Goal: Task Accomplishment & Management: Use online tool/utility

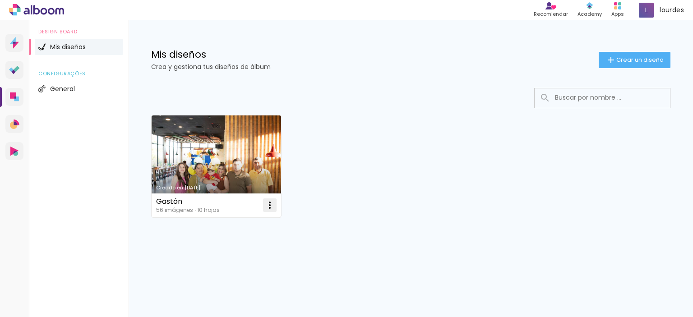
click at [272, 203] on iron-icon at bounding box center [269, 205] width 11 height 11
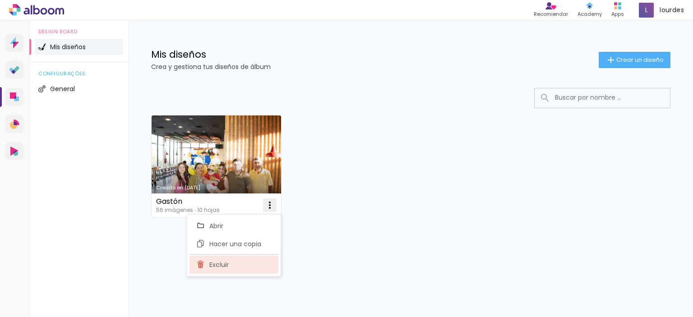
click at [246, 262] on paper-item "Excluir" at bounding box center [234, 265] width 89 height 18
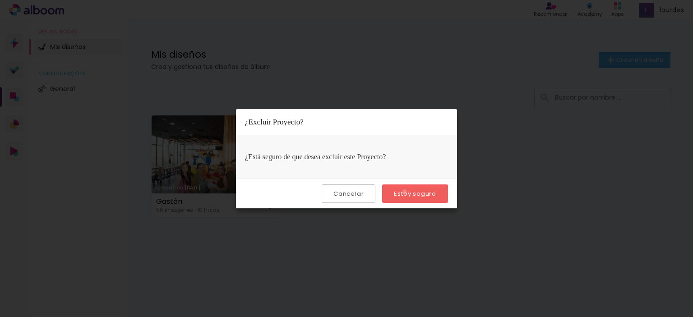
click at [0, 0] on slot "Estoy seguro" at bounding box center [0, 0] width 0 height 0
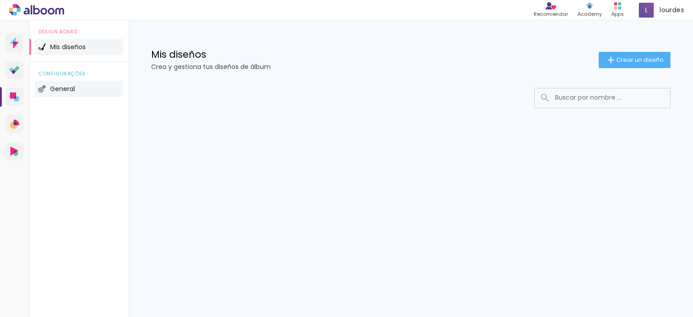
click at [71, 84] on li "General" at bounding box center [79, 89] width 88 height 16
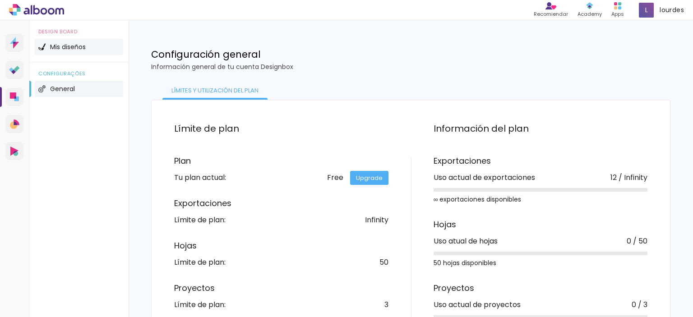
click at [85, 43] on li "Mis diseños" at bounding box center [79, 47] width 88 height 16
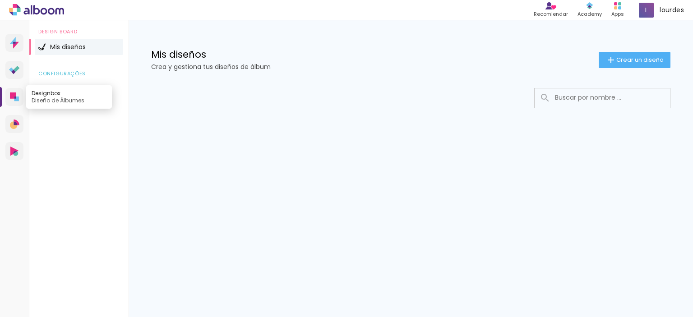
click at [21, 94] on link "Designbox Diseño de Álbumes" at bounding box center [14, 97] width 18 height 18
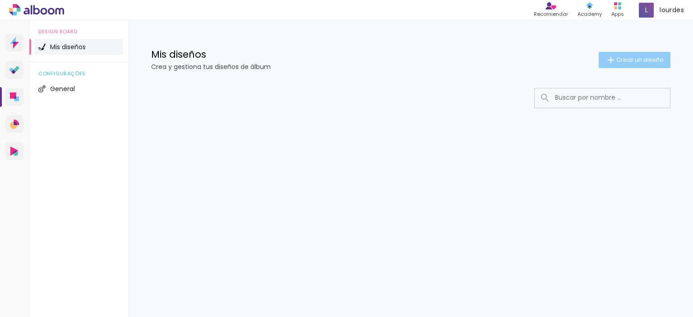
click at [639, 63] on span "Crear un diseño" at bounding box center [639, 60] width 47 height 6
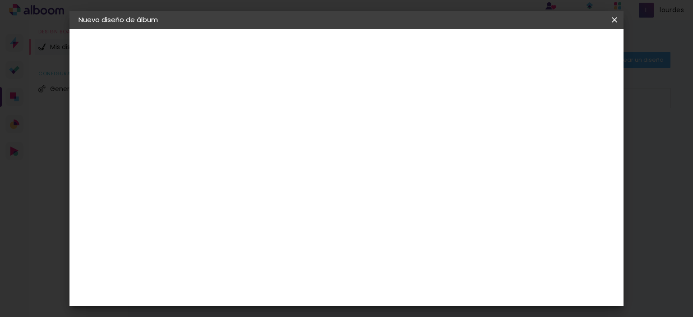
click at [226, 126] on input at bounding box center [226, 121] width 0 height 14
type input "[PERSON_NAME]"
type paper-input "[PERSON_NAME]"
click at [0, 0] on slot "Avanzar" at bounding box center [0, 0] width 0 height 0
click at [256, 146] on input "text" at bounding box center [229, 144] width 52 height 11
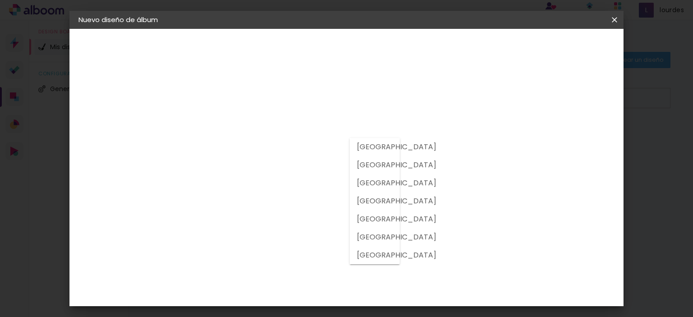
click at [0, 0] on slot "Argentina" at bounding box center [0, 0] width 0 height 0
type input "Argentina"
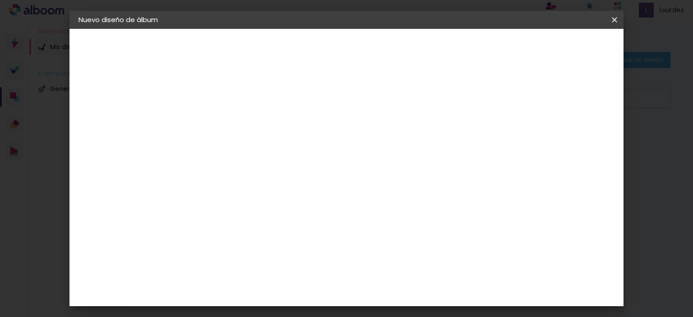
click at [0, 0] on slot "Tamaño libre" at bounding box center [0, 0] width 0 height 0
click at [0, 0] on slot "Avanzar" at bounding box center [0, 0] width 0 height 0
drag, startPoint x: 204, startPoint y: 165, endPoint x: 173, endPoint y: 169, distance: 31.4
click at [173, 29] on quentale-album-spec "Empezar diseño Empezar diseño" at bounding box center [346, 29] width 555 height 0
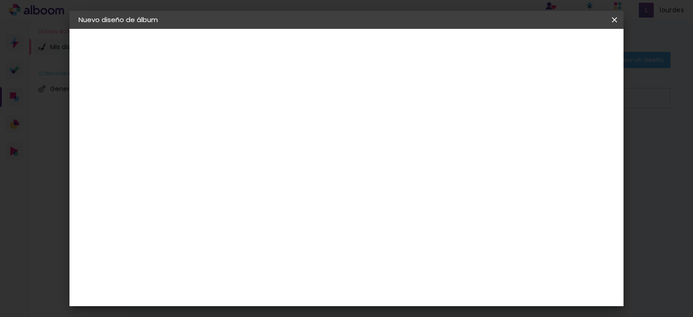
type input "20"
type paper-input "20"
click at [403, 305] on input "60" at bounding box center [396, 307] width 23 height 14
type input "40"
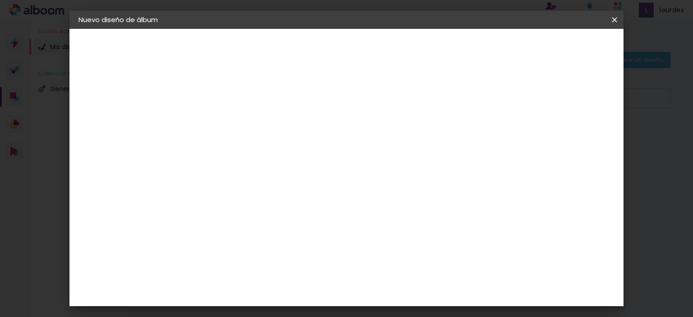
type paper-input "40"
click at [558, 50] on span "Empezar diseño" at bounding box center [533, 48] width 50 height 6
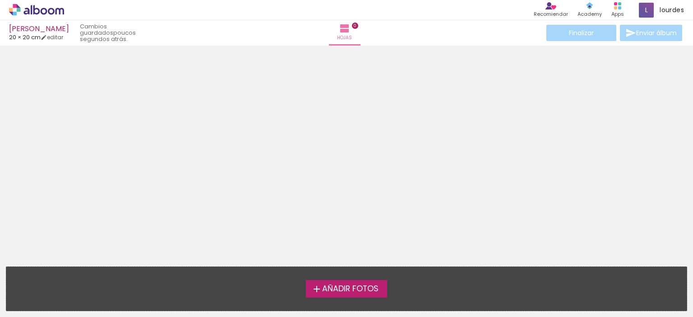
click at [313, 291] on iron-icon at bounding box center [316, 289] width 11 height 11
click at [0, 0] on input "file" at bounding box center [0, 0] width 0 height 0
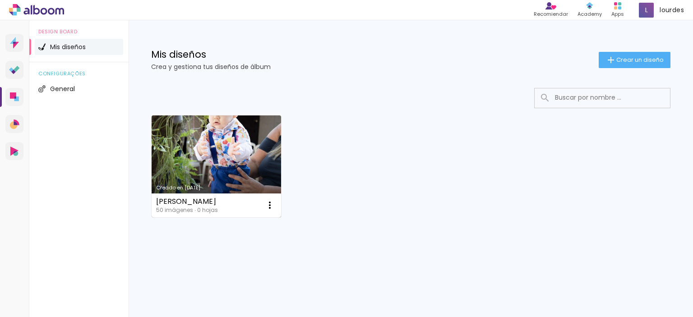
click at [234, 171] on link "Creado en [DATE]" at bounding box center [216, 167] width 129 height 102
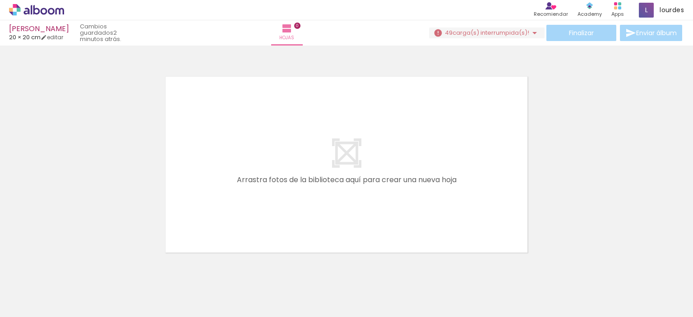
click at [540, 113] on div at bounding box center [346, 153] width 693 height 209
drag, startPoint x: 444, startPoint y: 291, endPoint x: 259, endPoint y: 208, distance: 202.6
click at [259, 208] on quentale-workspace at bounding box center [346, 158] width 693 height 317
click at [65, 291] on iron-horizontal-list at bounding box center [55, 289] width 18 height 56
click at [521, 33] on span "carga(s) interrumpida(s)!" at bounding box center [491, 32] width 77 height 9
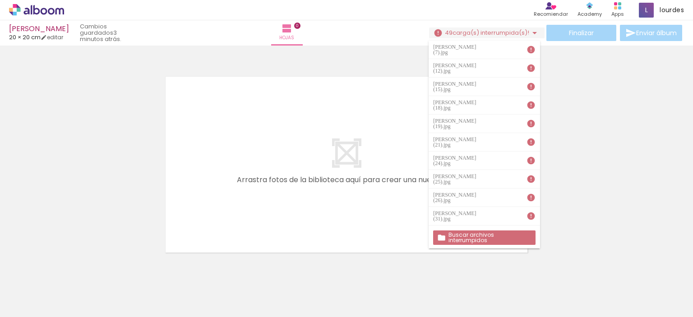
click at [491, 241] on paper-button "Buscar archivos interrumpidos" at bounding box center [484, 238] width 102 height 14
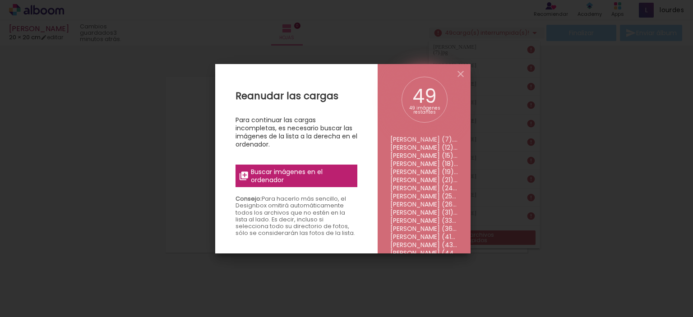
click at [300, 176] on span "Buscar imágenes en el ordenador" at bounding box center [301, 176] width 101 height 16
click at [0, 0] on input "file" at bounding box center [0, 0] width 0 height 0
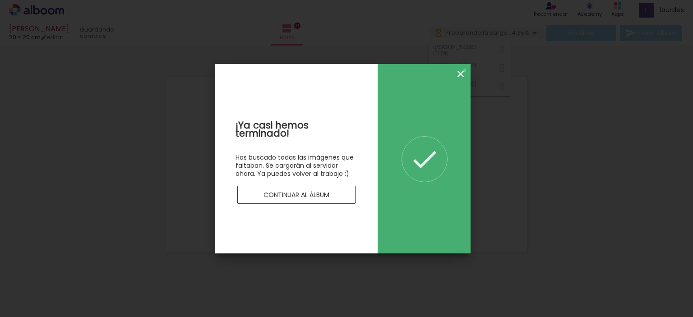
click at [466, 70] on iron-icon at bounding box center [460, 74] width 11 height 11
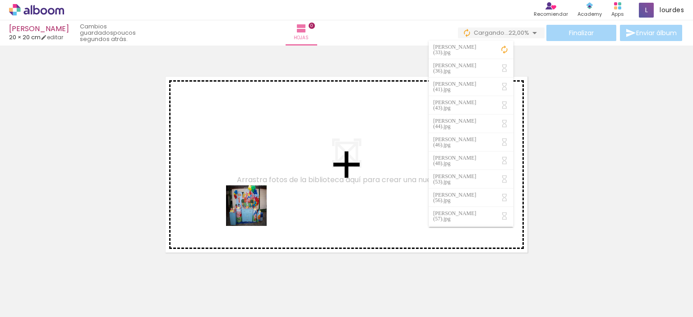
drag, startPoint x: 444, startPoint y: 294, endPoint x: 246, endPoint y: 206, distance: 216.1
click at [246, 206] on quentale-workspace at bounding box center [346, 158] width 693 height 317
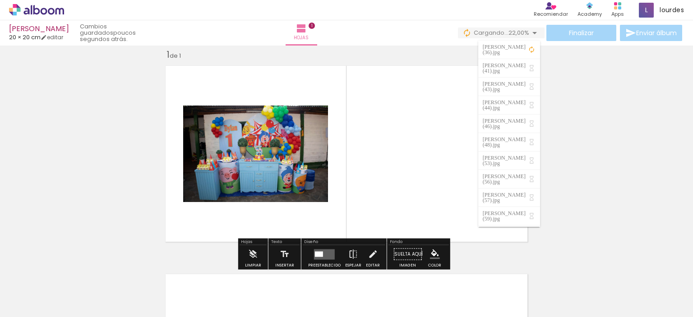
scroll to position [11, 0]
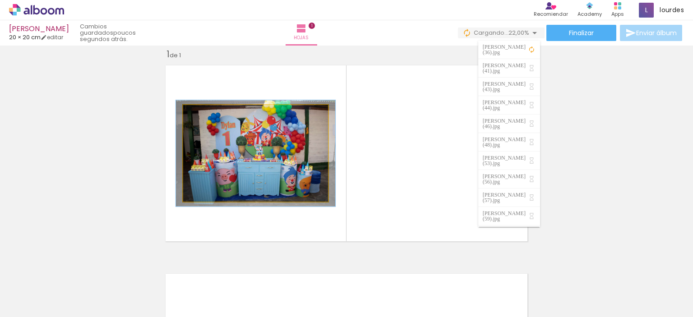
type paper-slider "110"
click at [206, 117] on div at bounding box center [207, 114] width 14 height 14
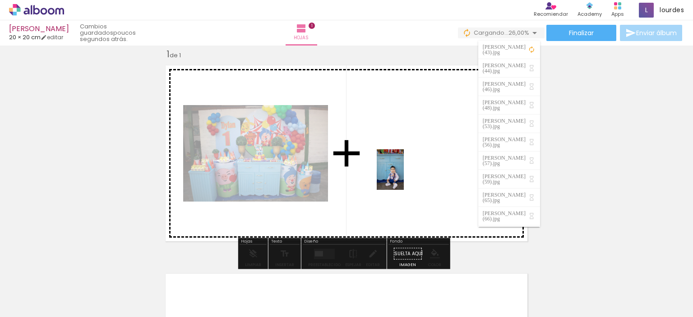
drag, startPoint x: 197, startPoint y: 296, endPoint x: 404, endPoint y: 176, distance: 239.0
click at [404, 176] on quentale-workspace at bounding box center [346, 158] width 693 height 317
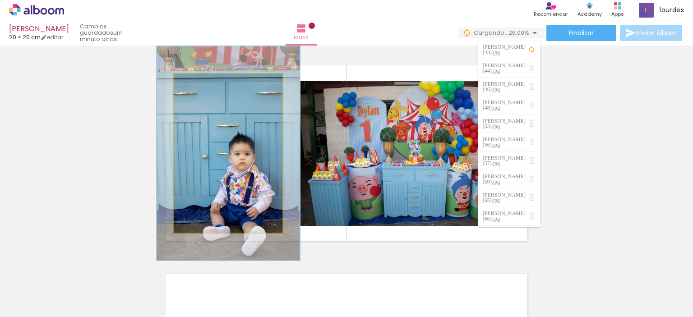
drag, startPoint x: 191, startPoint y: 81, endPoint x: 201, endPoint y: 83, distance: 10.0
click at [201, 83] on div at bounding box center [205, 83] width 8 height 8
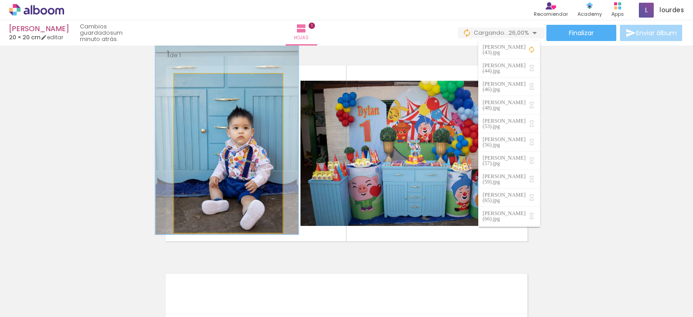
drag, startPoint x: 227, startPoint y: 143, endPoint x: 225, endPoint y: 117, distance: 26.2
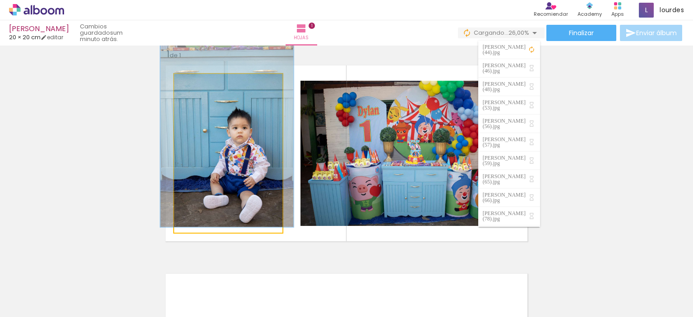
type paper-slider "123"
click at [200, 86] on div at bounding box center [203, 83] width 14 height 14
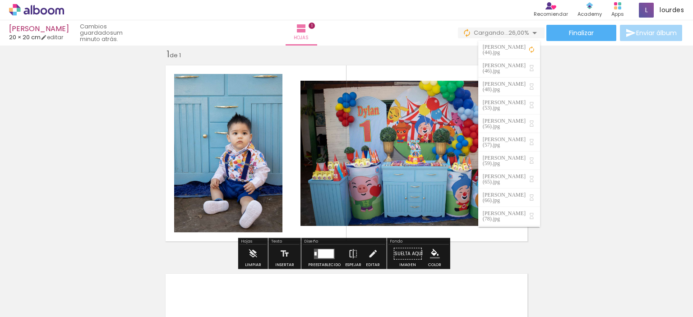
click at [618, 248] on div "Insertar hoja 1 de 1" at bounding box center [346, 245] width 693 height 417
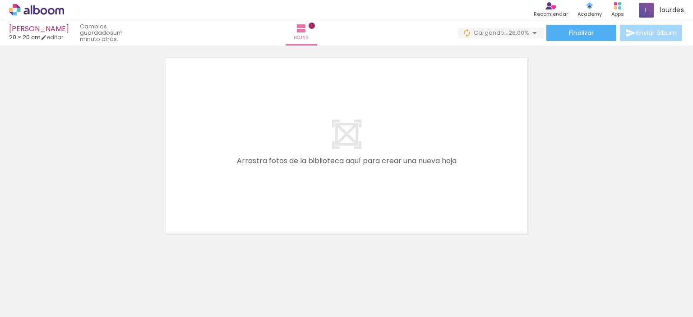
scroll to position [236, 0]
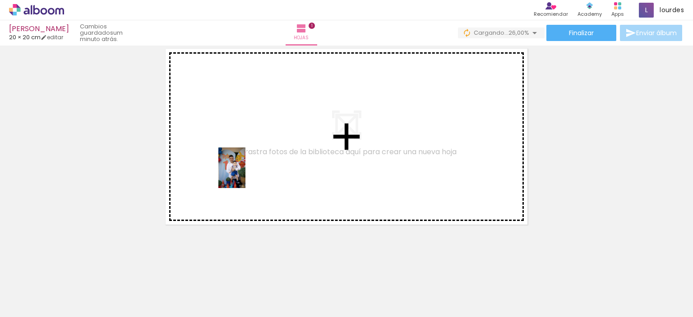
drag, startPoint x: 245, startPoint y: 296, endPoint x: 249, endPoint y: 173, distance: 122.3
click at [249, 173] on quentale-workspace at bounding box center [346, 158] width 693 height 317
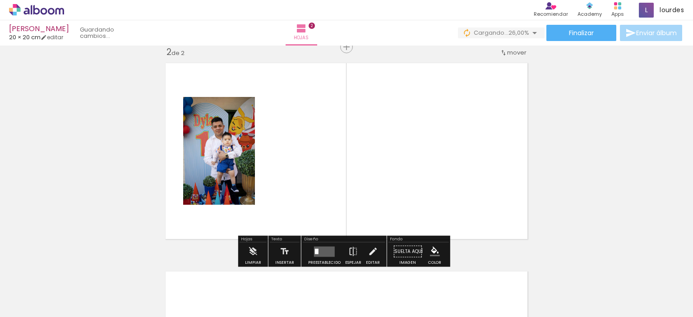
scroll to position [220, 0]
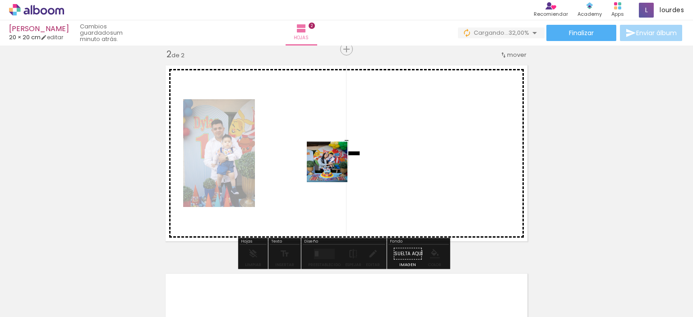
drag, startPoint x: 497, startPoint y: 288, endPoint x: 334, endPoint y: 168, distance: 202.6
click at [334, 168] on quentale-workspace at bounding box center [346, 158] width 693 height 317
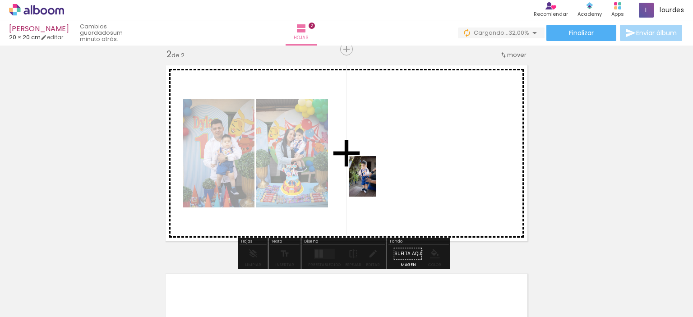
drag, startPoint x: 98, startPoint y: 299, endPoint x: 381, endPoint y: 180, distance: 306.7
click at [381, 180] on quentale-workspace at bounding box center [346, 158] width 693 height 317
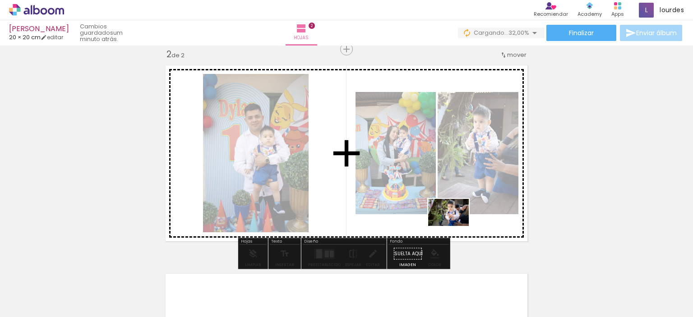
drag, startPoint x: 143, startPoint y: 294, endPoint x: 455, endPoint y: 226, distance: 320.0
click at [455, 226] on quentale-workspace at bounding box center [346, 158] width 693 height 317
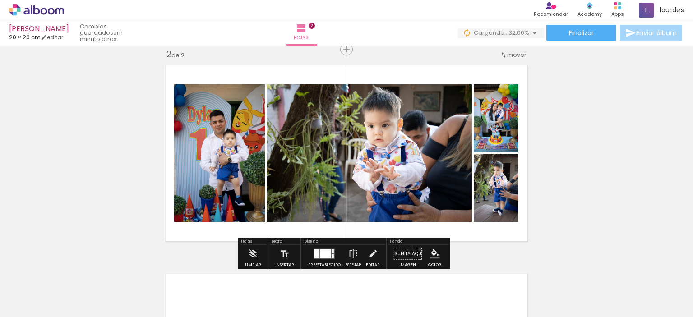
click at [328, 255] on div at bounding box center [325, 253] width 11 height 9
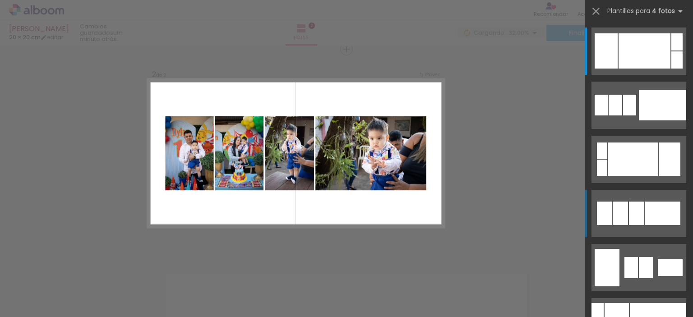
click at [629, 210] on div at bounding box center [636, 213] width 15 height 23
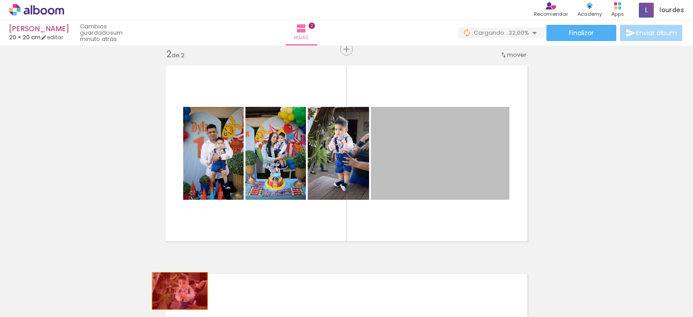
drag, startPoint x: 470, startPoint y: 142, endPoint x: 177, endPoint y: 291, distance: 328.9
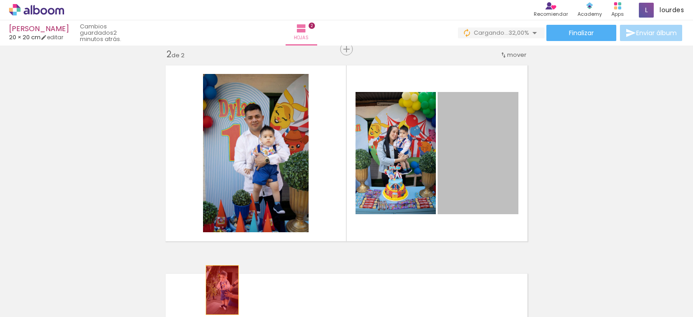
drag, startPoint x: 458, startPoint y: 177, endPoint x: 219, endPoint y: 290, distance: 264.4
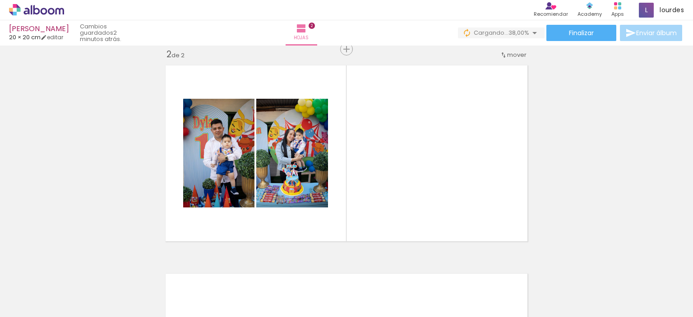
scroll to position [0, 168]
drag, startPoint x: 424, startPoint y: 287, endPoint x: 416, endPoint y: 180, distance: 108.1
click at [416, 180] on quentale-workspace at bounding box center [346, 158] width 693 height 317
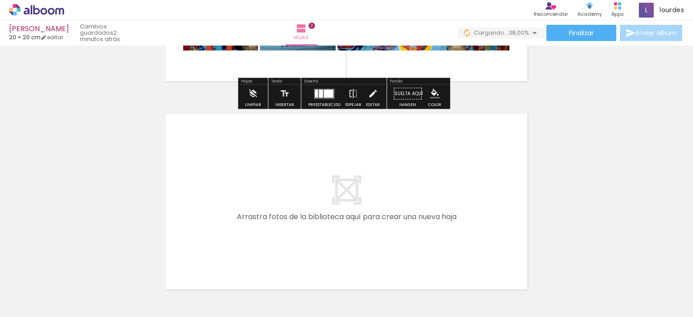
scroll to position [394, 0]
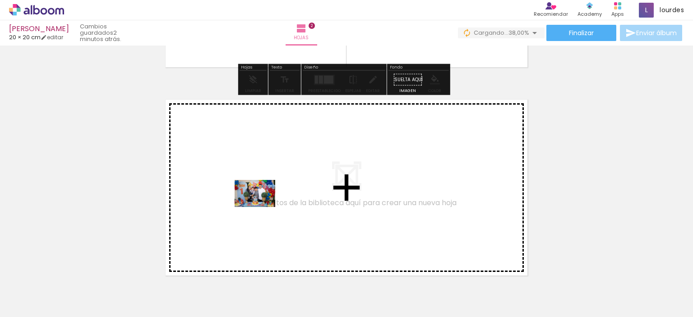
drag, startPoint x: 475, startPoint y: 287, endPoint x: 262, endPoint y: 207, distance: 228.0
click at [262, 207] on quentale-workspace at bounding box center [346, 158] width 693 height 317
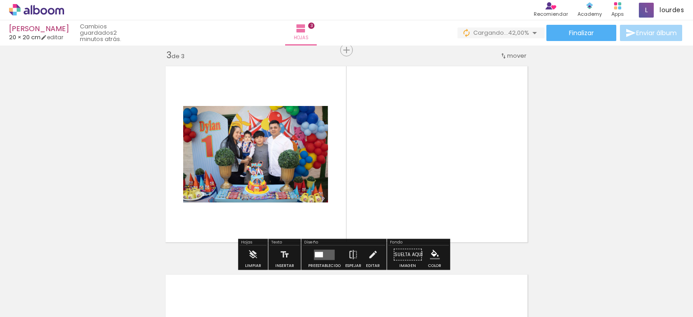
scroll to position [428, 0]
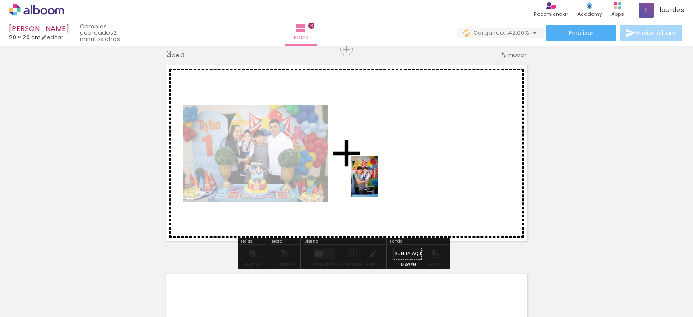
drag, startPoint x: 129, startPoint y: 292, endPoint x: 379, endPoint y: 183, distance: 272.8
click at [379, 183] on quentale-workspace at bounding box center [346, 158] width 693 height 317
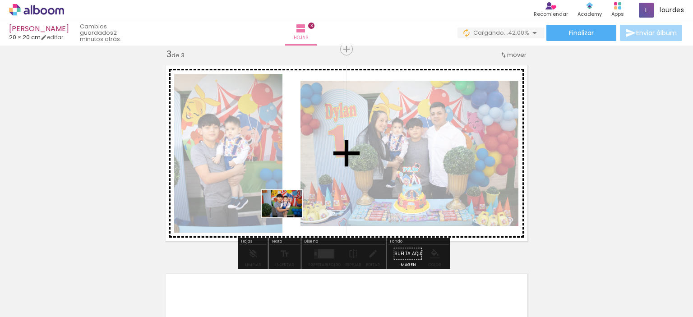
drag, startPoint x: 176, startPoint y: 301, endPoint x: 289, endPoint y: 217, distance: 140.1
click at [289, 217] on quentale-workspace at bounding box center [346, 158] width 693 height 317
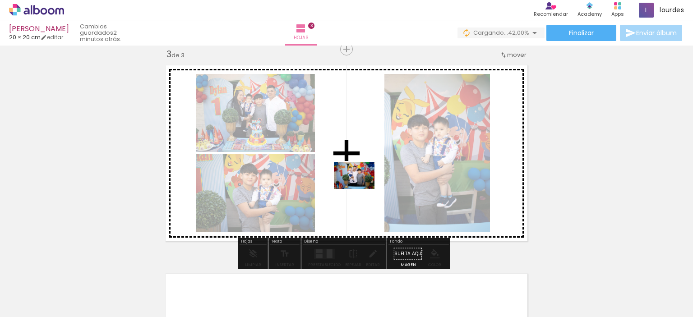
drag, startPoint x: 237, startPoint y: 303, endPoint x: 362, endPoint y: 189, distance: 169.6
click at [362, 189] on quentale-workspace at bounding box center [346, 158] width 693 height 317
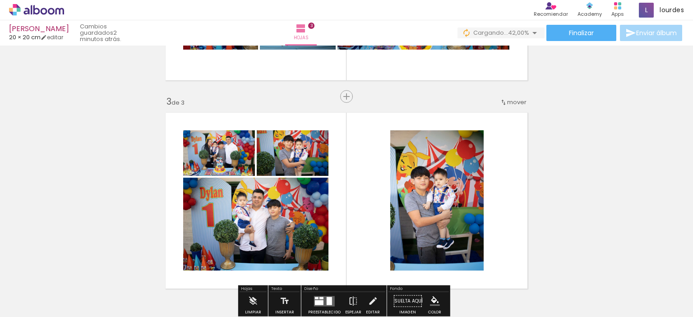
scroll to position [380, 0]
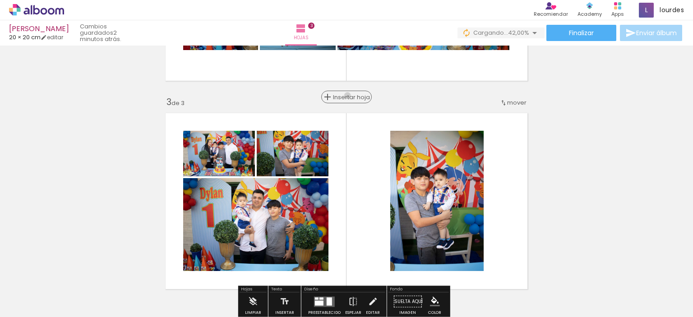
click at [345, 95] on span "Insertar hoja" at bounding box center [350, 97] width 35 height 6
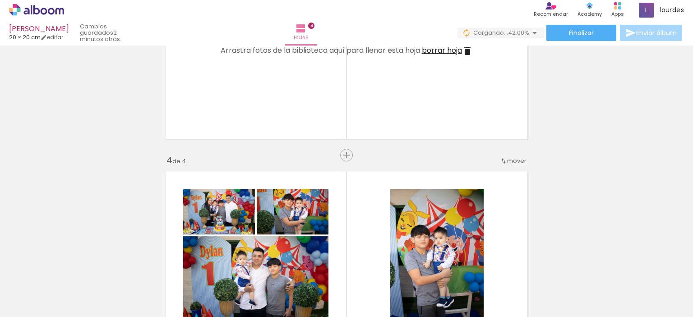
scroll to position [543, 0]
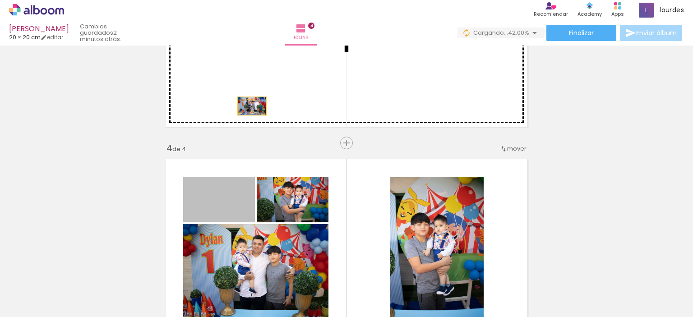
drag, startPoint x: 229, startPoint y: 213, endPoint x: 257, endPoint y: 105, distance: 111.8
click at [250, 106] on div "Insertar hoja 1 de 4 Insertar hoja 2 de 4 Insertar hoja 3 de 4 Insertar hoja 4 …" at bounding box center [346, 27] width 693 height 1043
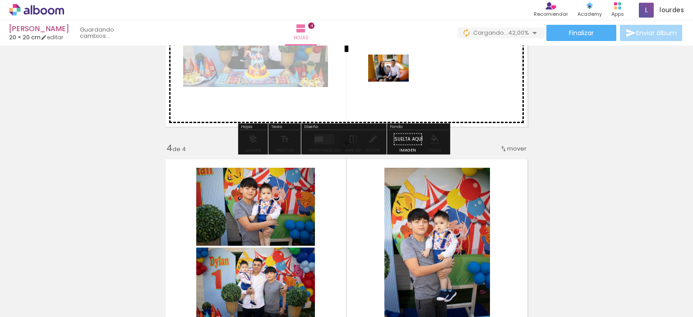
drag, startPoint x: 528, startPoint y: 293, endPoint x: 395, endPoint y: 82, distance: 250.0
click at [395, 82] on quentale-workspace at bounding box center [346, 158] width 693 height 317
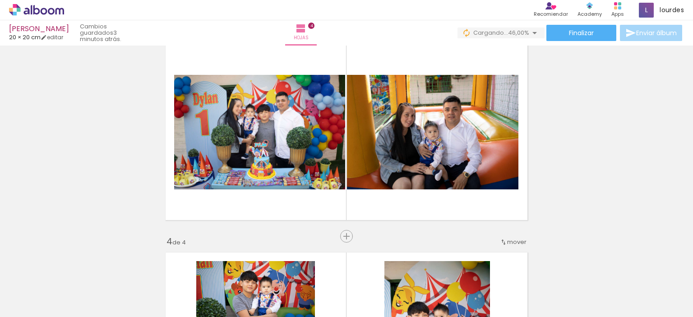
scroll to position [0, 370]
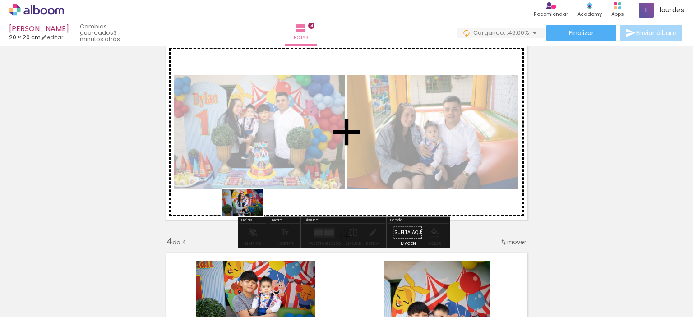
drag, startPoint x: 172, startPoint y: 290, endPoint x: 250, endPoint y: 216, distance: 106.9
click at [250, 216] on quentale-workspace at bounding box center [346, 158] width 693 height 317
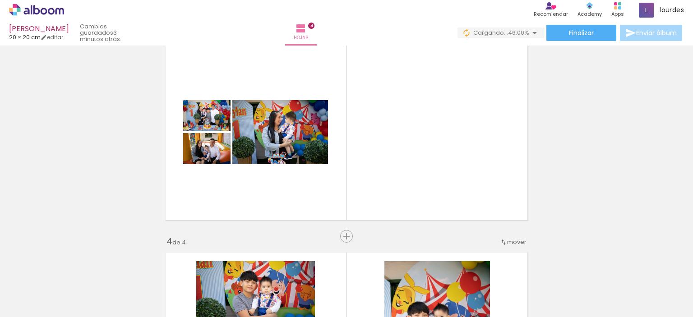
scroll to position [0, 646]
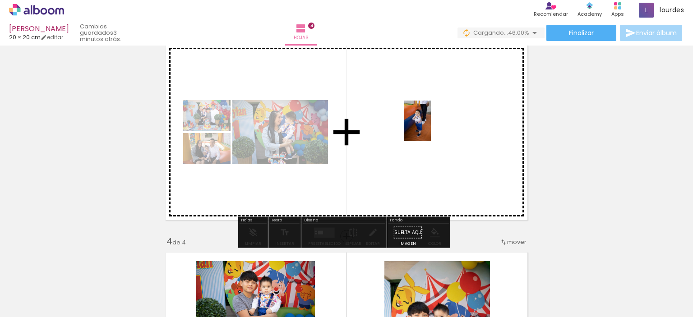
drag, startPoint x: 560, startPoint y: 301, endPoint x: 433, endPoint y: 128, distance: 214.7
click at [433, 128] on quentale-workspace at bounding box center [346, 158] width 693 height 317
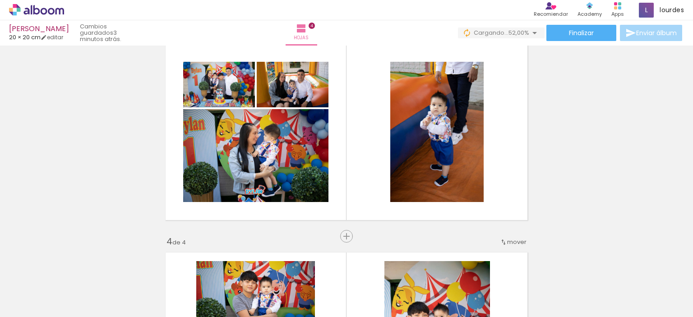
scroll to position [0, 0]
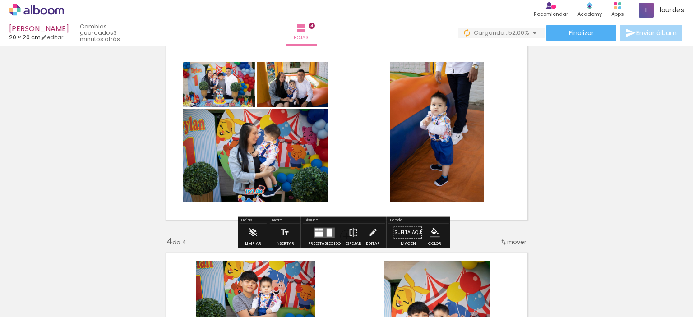
click at [333, 233] on div at bounding box center [324, 233] width 24 height 18
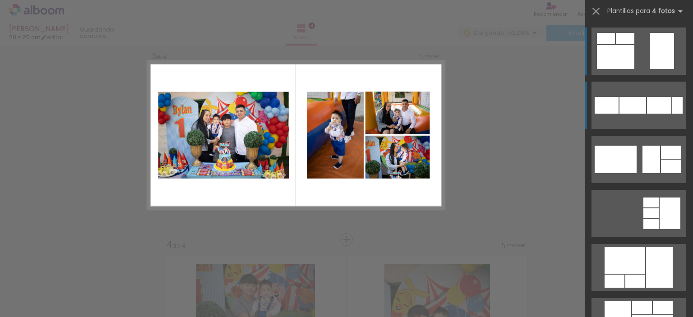
scroll to position [428, 0]
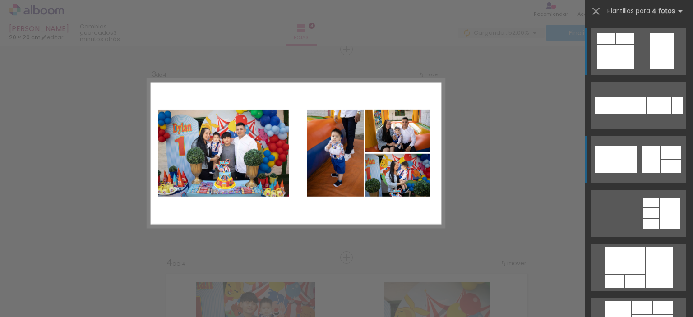
click at [627, 152] on div at bounding box center [616, 160] width 42 height 28
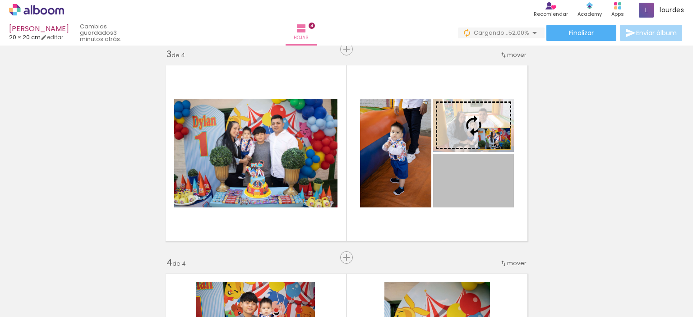
drag, startPoint x: 491, startPoint y: 190, endPoint x: 491, endPoint y: 135, distance: 55.5
click at [0, 0] on slot at bounding box center [0, 0] width 0 height 0
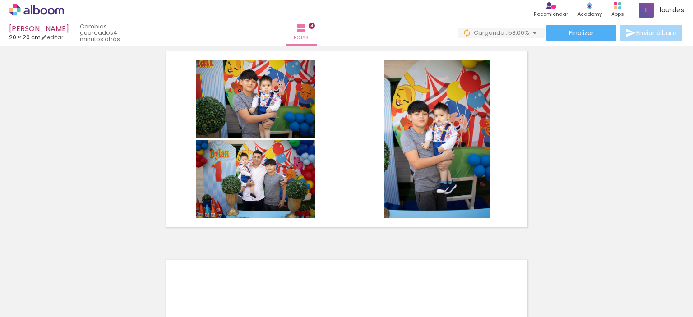
scroll to position [0, 735]
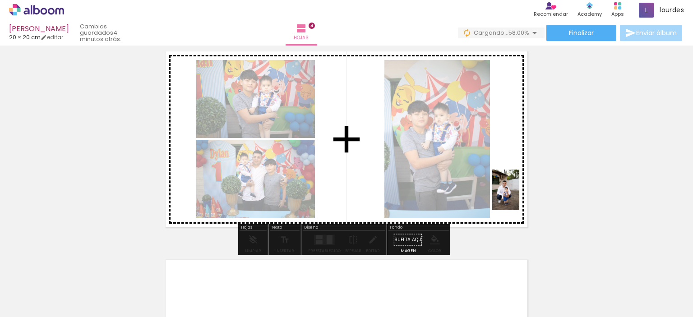
drag, startPoint x: 368, startPoint y: 305, endPoint x: 507, endPoint y: 194, distance: 176.9
click at [507, 194] on quentale-workspace at bounding box center [346, 158] width 693 height 317
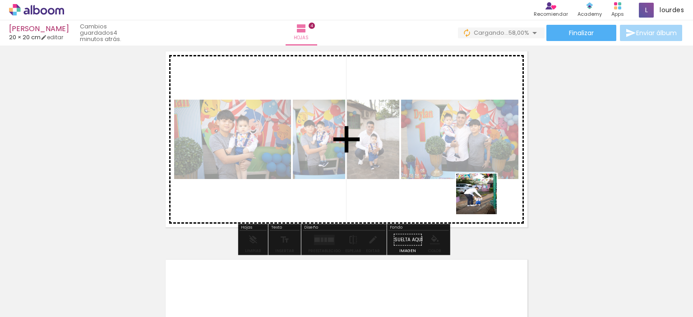
drag, startPoint x: 425, startPoint y: 299, endPoint x: 484, endPoint y: 201, distance: 114.5
click at [484, 201] on quentale-workspace at bounding box center [346, 158] width 693 height 317
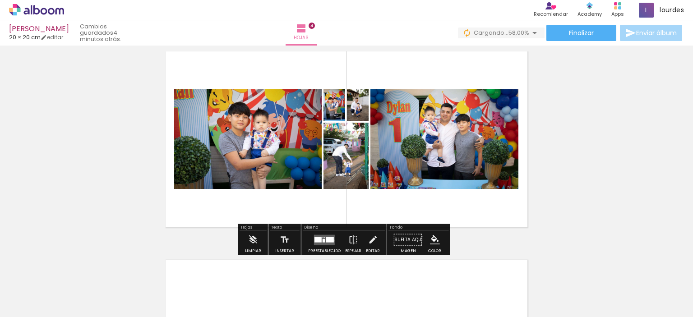
click at [331, 240] on div at bounding box center [330, 239] width 8 height 5
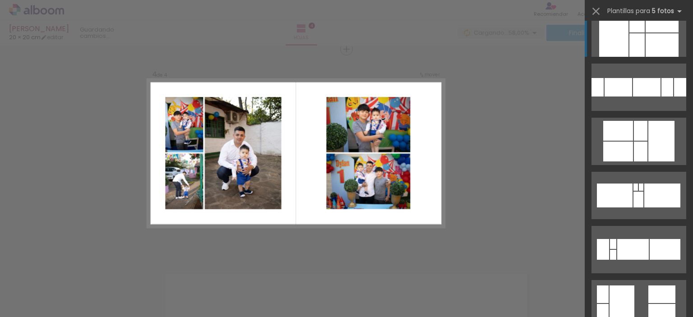
scroll to position [364, 0]
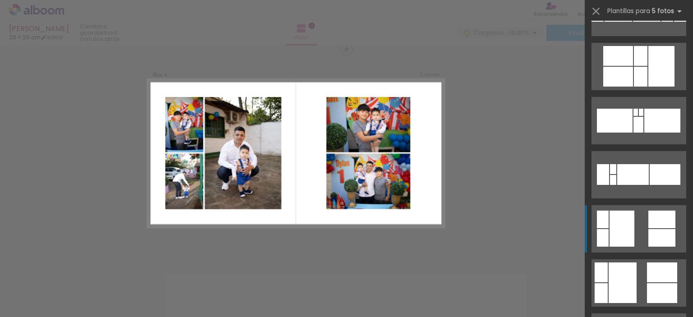
click at [630, 240] on div at bounding box center [622, 229] width 25 height 36
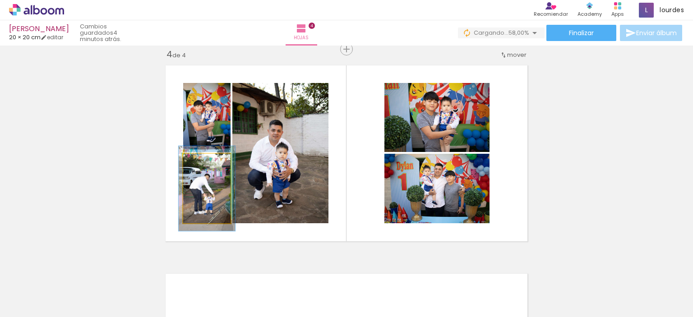
type paper-slider "119"
click at [200, 164] on div at bounding box center [204, 163] width 8 height 8
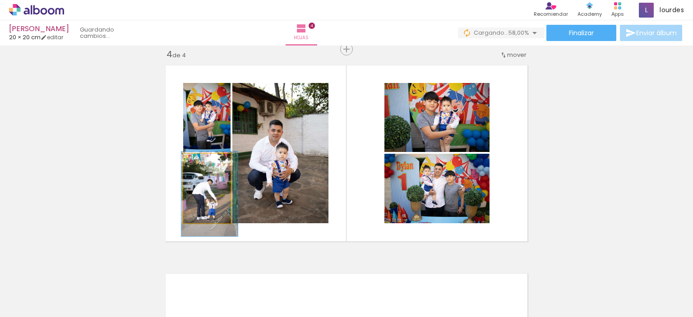
drag, startPoint x: 222, startPoint y: 184, endPoint x: 225, endPoint y: 189, distance: 6.1
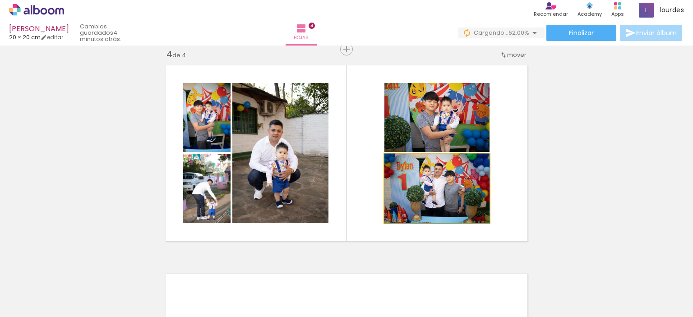
drag, startPoint x: 415, startPoint y: 196, endPoint x: 416, endPoint y: 191, distance: 4.7
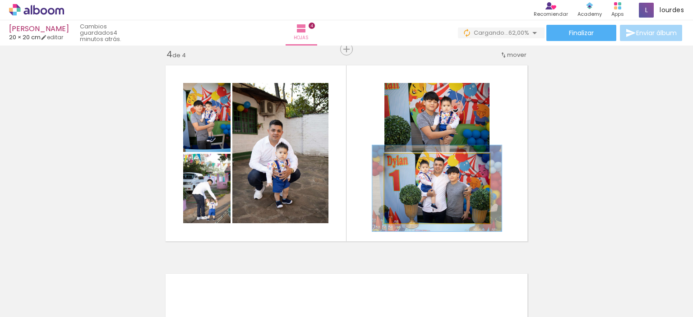
drag, startPoint x: 404, startPoint y: 166, endPoint x: 412, endPoint y: 166, distance: 7.2
type paper-slider "123"
click at [412, 166] on div at bounding box center [413, 163] width 14 height 14
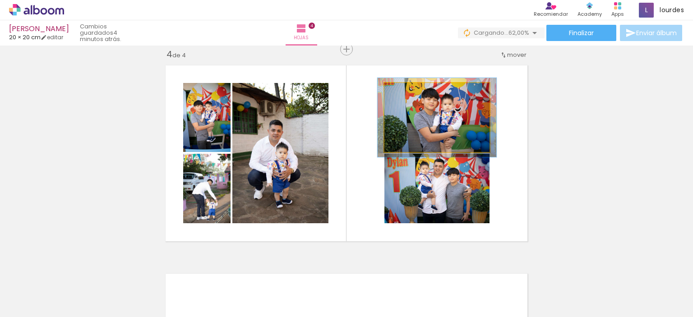
drag, startPoint x: 406, startPoint y: 94, endPoint x: 411, endPoint y: 94, distance: 4.5
type paper-slider "114"
click at [411, 94] on div at bounding box center [409, 92] width 14 height 14
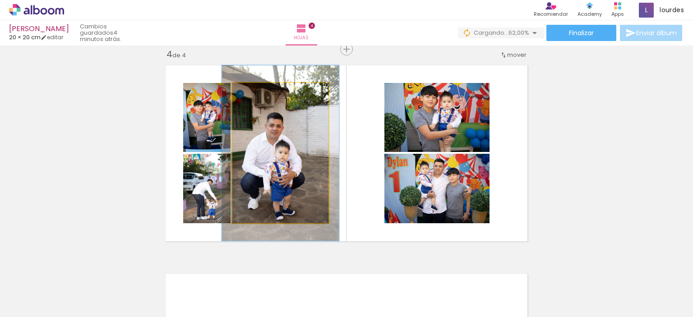
drag, startPoint x: 251, startPoint y: 92, endPoint x: 258, endPoint y: 92, distance: 7.2
click at [258, 92] on div at bounding box center [260, 92] width 8 height 8
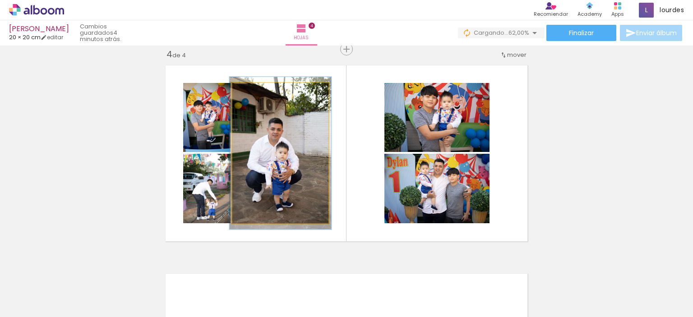
drag, startPoint x: 258, startPoint y: 92, endPoint x: 253, endPoint y: 102, distance: 10.9
type paper-slider "108"
click at [253, 102] on quentale-photo at bounding box center [280, 153] width 96 height 140
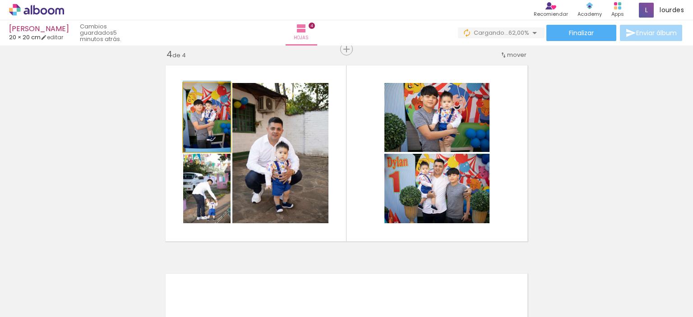
drag, startPoint x: 210, startPoint y: 139, endPoint x: 209, endPoint y: 125, distance: 13.2
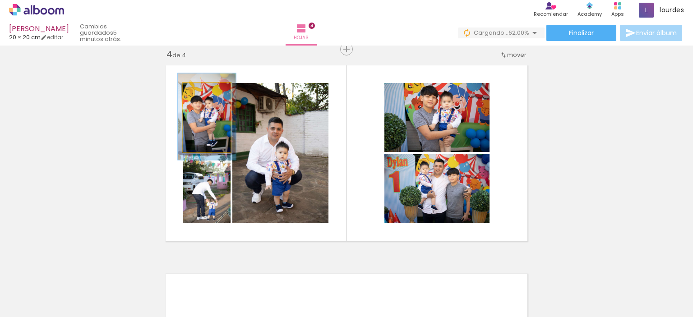
type paper-slider "122"
click at [203, 94] on div at bounding box center [204, 92] width 8 height 8
click at [224, 148] on quentale-photo at bounding box center [206, 117] width 47 height 69
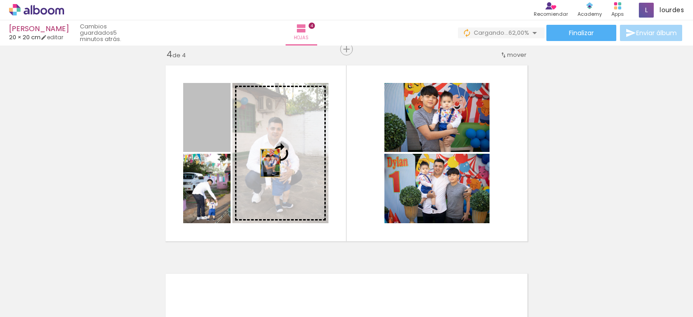
drag, startPoint x: 224, startPoint y: 148, endPoint x: 267, endPoint y: 164, distance: 46.1
click at [0, 0] on slot at bounding box center [0, 0] width 0 height 0
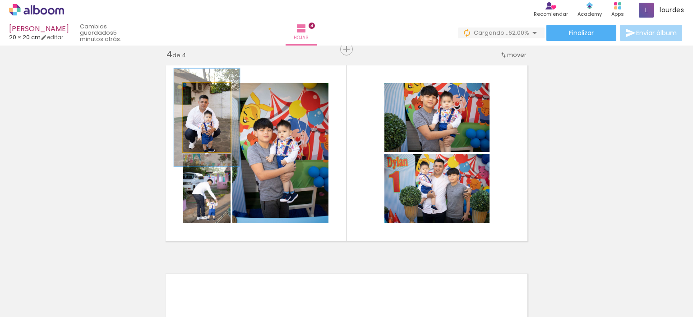
drag, startPoint x: 197, startPoint y: 94, endPoint x: 203, endPoint y: 96, distance: 5.6
type paper-slider "138"
click at [203, 96] on div at bounding box center [207, 92] width 8 height 8
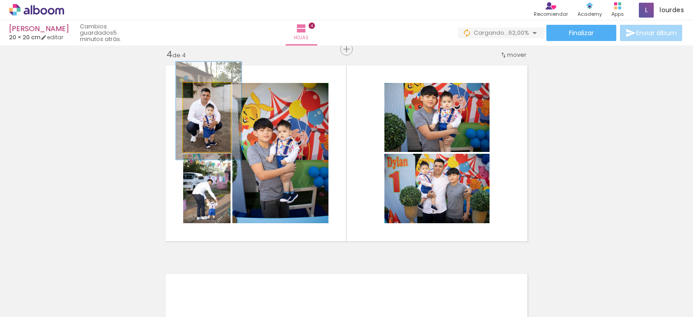
drag, startPoint x: 222, startPoint y: 135, endPoint x: 224, endPoint y: 129, distance: 7.0
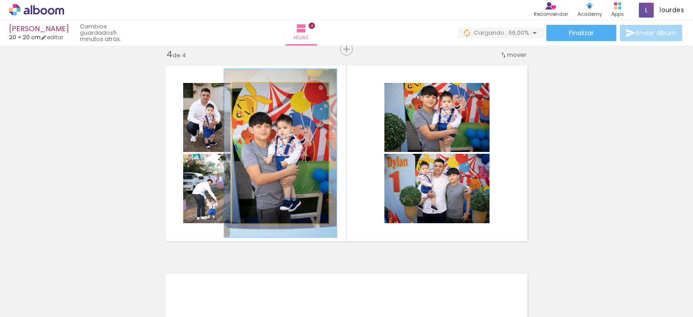
drag, startPoint x: 249, startPoint y: 94, endPoint x: 254, endPoint y: 95, distance: 5.5
click at [255, 95] on div at bounding box center [259, 92] width 8 height 8
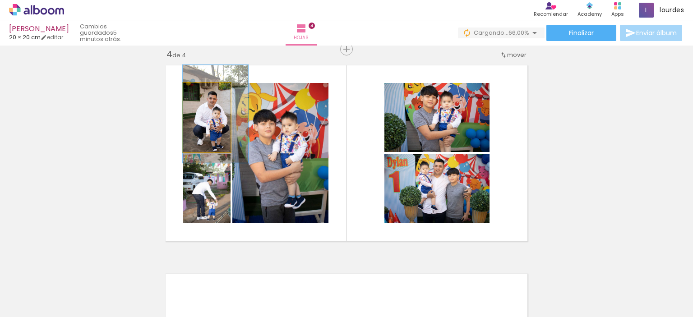
drag, startPoint x: 197, startPoint y: 136, endPoint x: 251, endPoint y: 152, distance: 56.4
click at [0, 0] on slot at bounding box center [0, 0] width 0 height 0
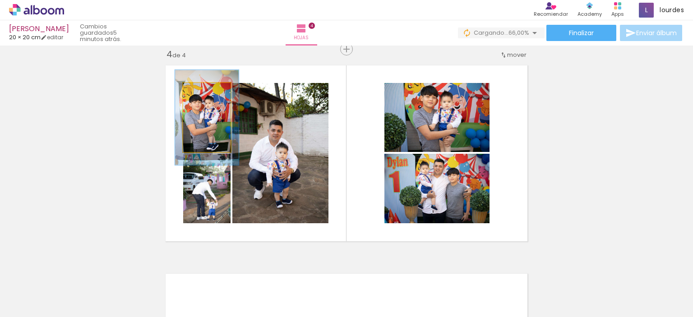
drag, startPoint x: 199, startPoint y: 91, endPoint x: 203, endPoint y: 92, distance: 4.6
type paper-slider "134"
click at [203, 92] on div at bounding box center [206, 92] width 8 height 8
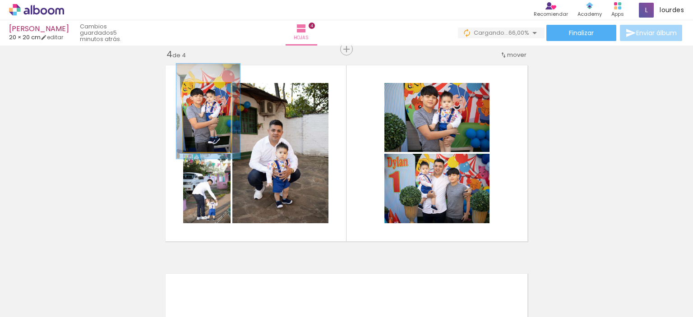
drag, startPoint x: 222, startPoint y: 139, endPoint x: 224, endPoint y: 133, distance: 6.6
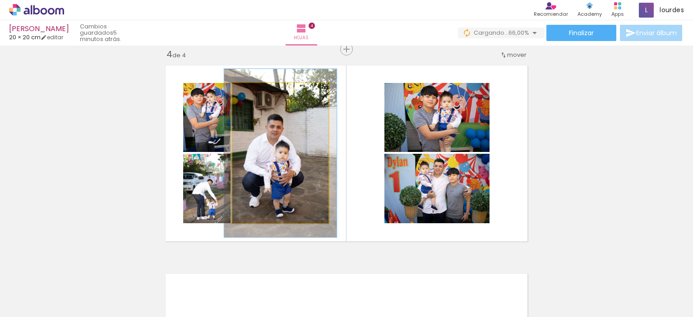
drag, startPoint x: 253, startPoint y: 94, endPoint x: 258, endPoint y: 94, distance: 5.4
type paper-slider "117"
click at [258, 94] on div at bounding box center [259, 92] width 14 height 14
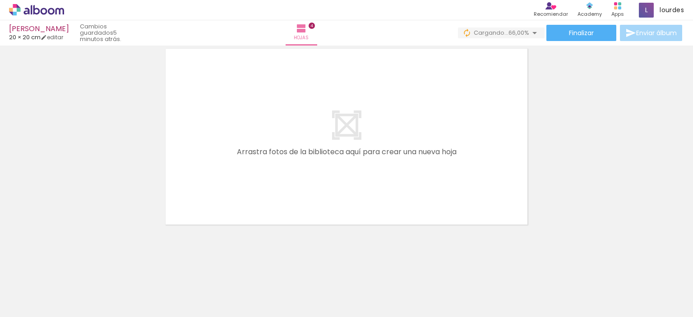
scroll to position [0, 489]
